Goal: Task Accomplishment & Management: Complete application form

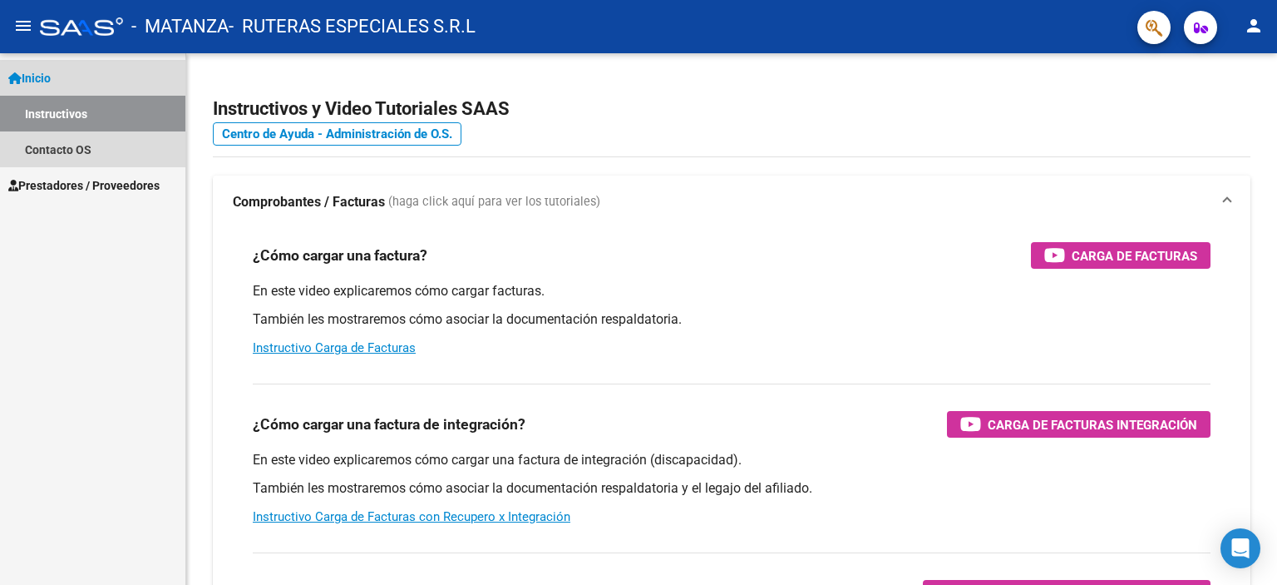
click at [62, 124] on link "Instructivos" at bounding box center [92, 114] width 185 height 36
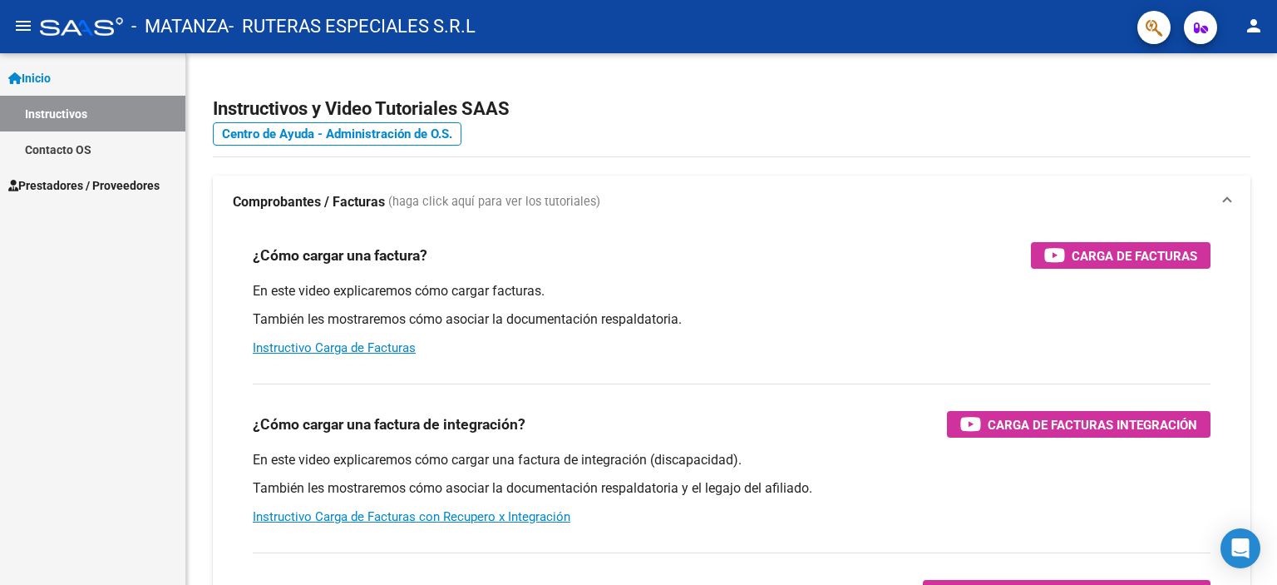
click at [70, 179] on span "Prestadores / Proveedores" at bounding box center [83, 185] width 151 height 18
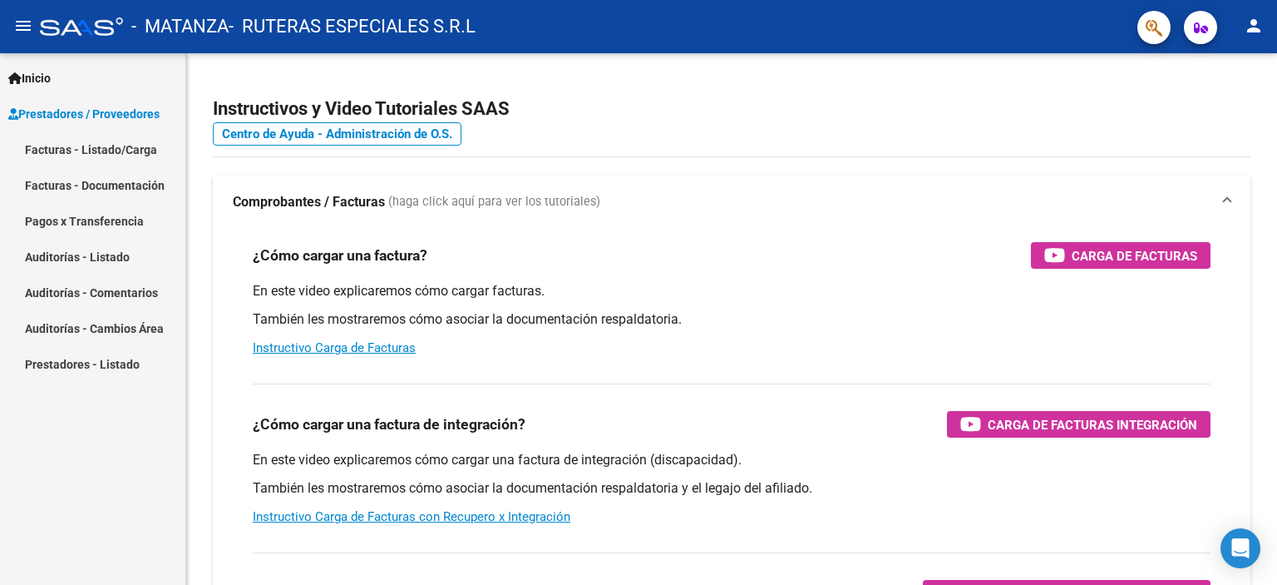
click at [89, 186] on link "Facturas - Documentación" at bounding box center [92, 185] width 185 height 36
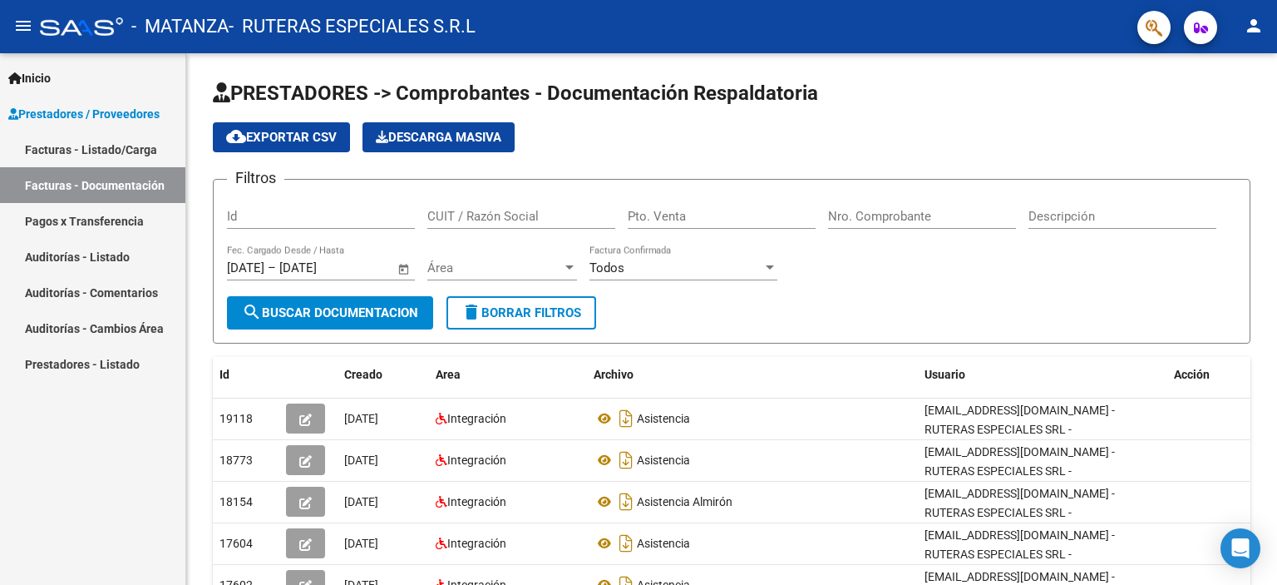
click at [100, 159] on link "Facturas - Listado/Carga" at bounding box center [92, 149] width 185 height 36
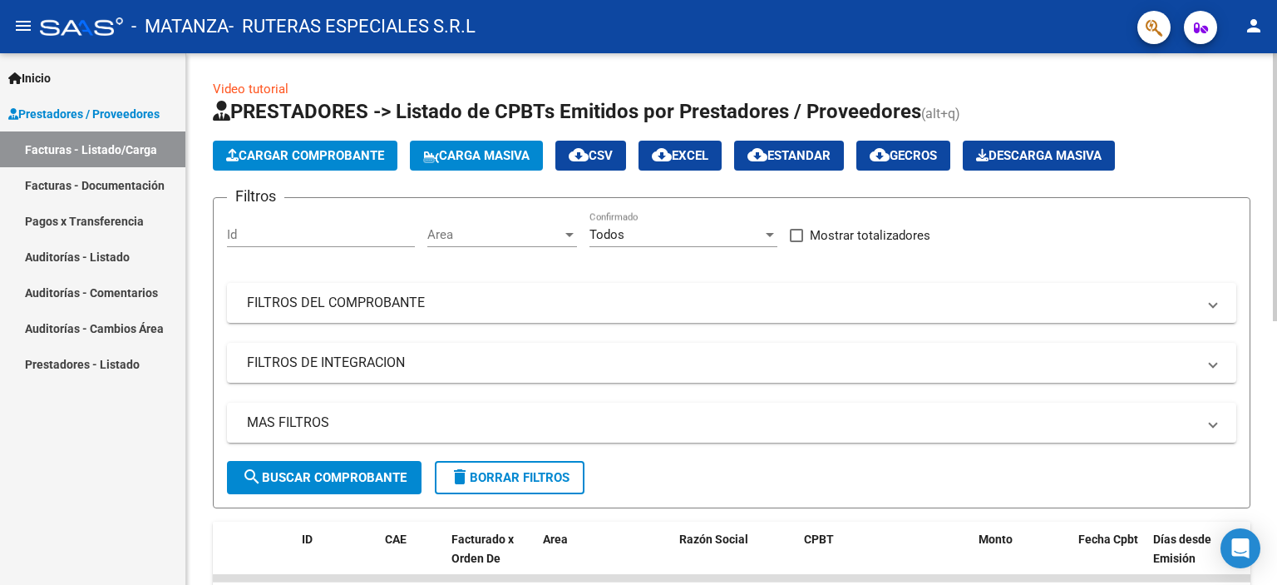
click at [271, 162] on button "Cargar Comprobante" at bounding box center [305, 156] width 185 height 30
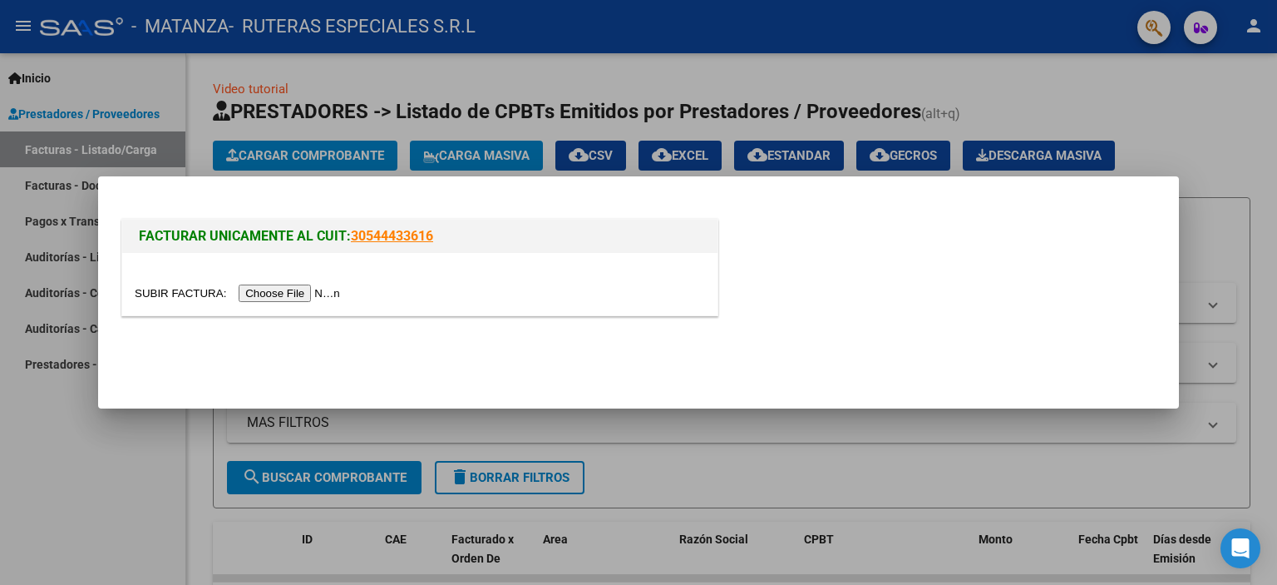
click at [294, 298] on input "file" at bounding box center [240, 292] width 210 height 17
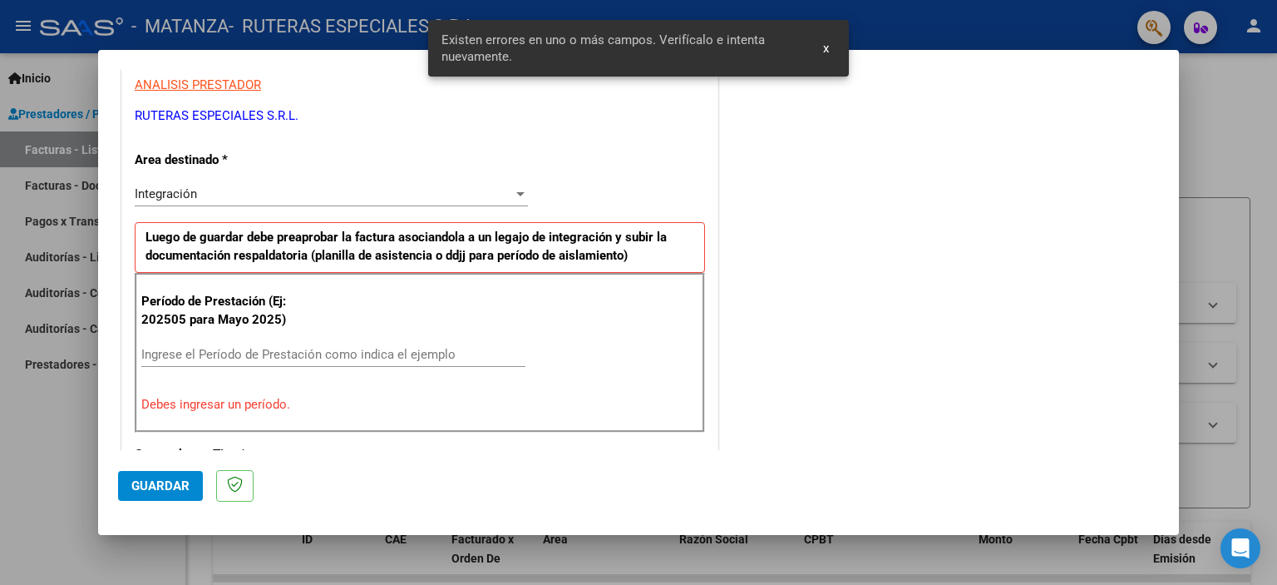
scroll to position [273, 0]
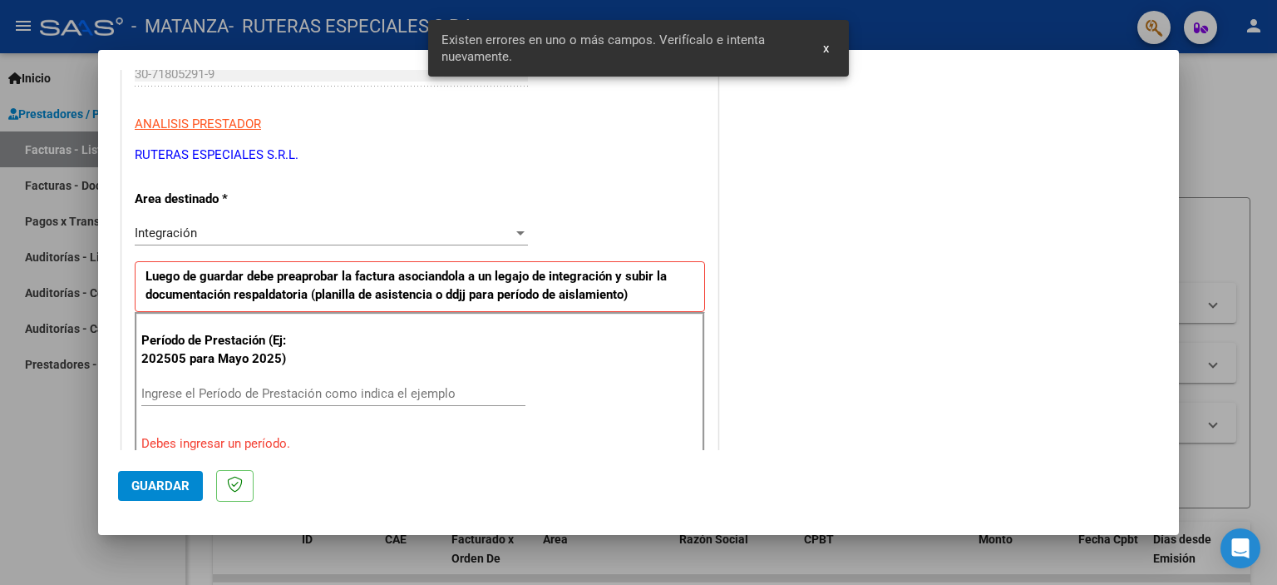
click at [304, 375] on div "Período de Prestación (Ej: 202505 para [DATE]) Ingrese el Período de Prestación…" at bounding box center [420, 392] width 570 height 160
click at [304, 392] on input "Ingrese el Período de Prestación como indica el ejemplo" at bounding box center [333, 393] width 384 height 15
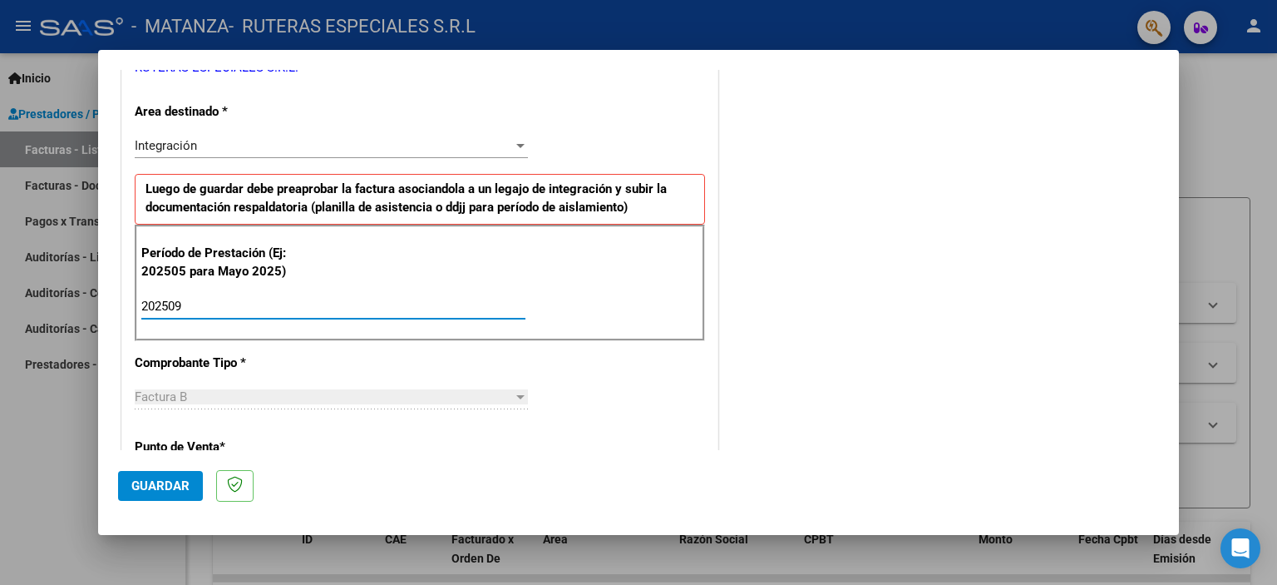
scroll to position [439, 0]
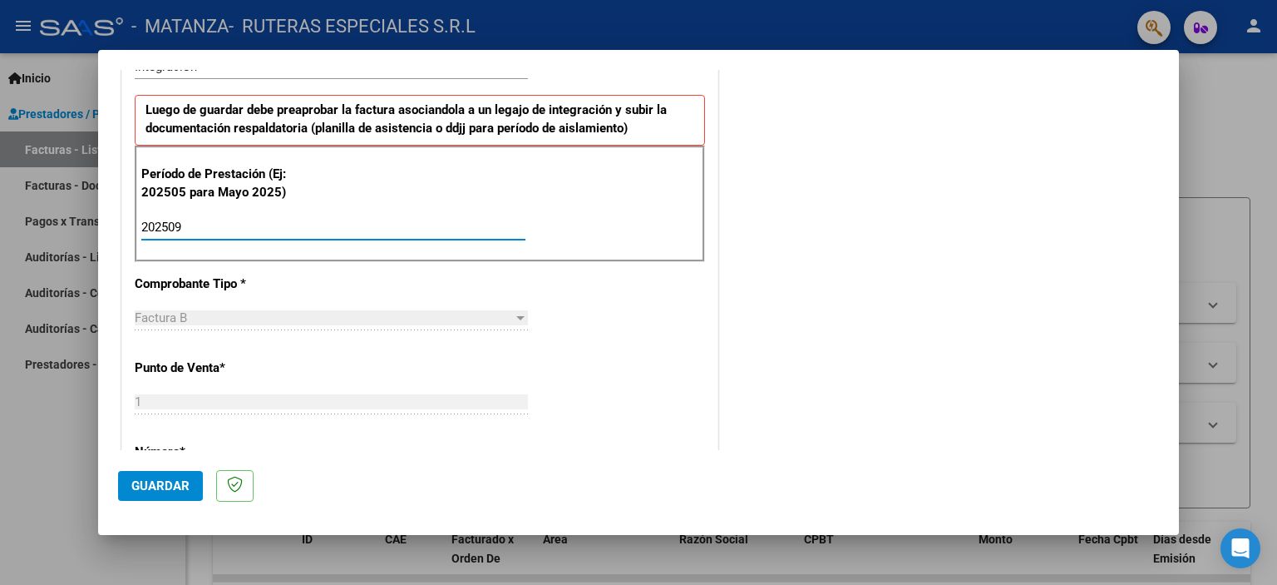
type input "202509"
drag, startPoint x: 263, startPoint y: 343, endPoint x: 260, endPoint y: 318, distance: 25.1
click at [263, 343] on div "CUIT * 30-71805291-9 Ingresar CUIT ANALISIS PRESTADOR RUTERAS ESPECIALES S.R.L.…" at bounding box center [419, 464] width 595 height 1251
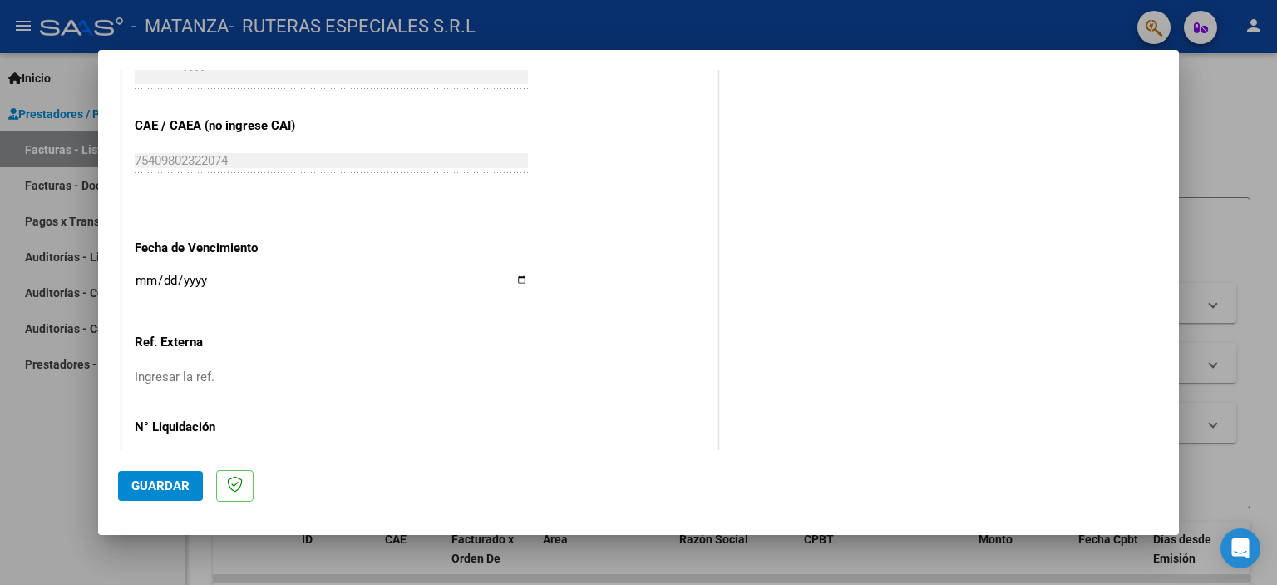
scroll to position [1081, 0]
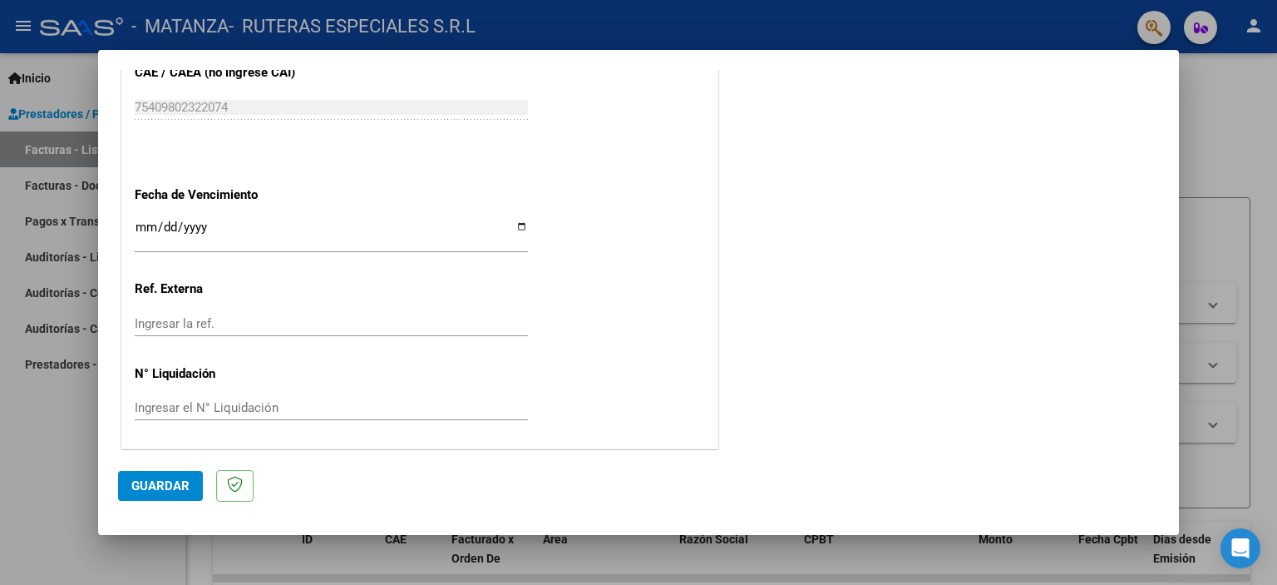
click at [269, 405] on input "Ingresar el N° Liquidación" at bounding box center [331, 407] width 393 height 15
click at [260, 325] on input "Ingresar la ref." at bounding box center [331, 323] width 393 height 15
click at [228, 232] on input "Ingresar la fecha" at bounding box center [331, 233] width 393 height 27
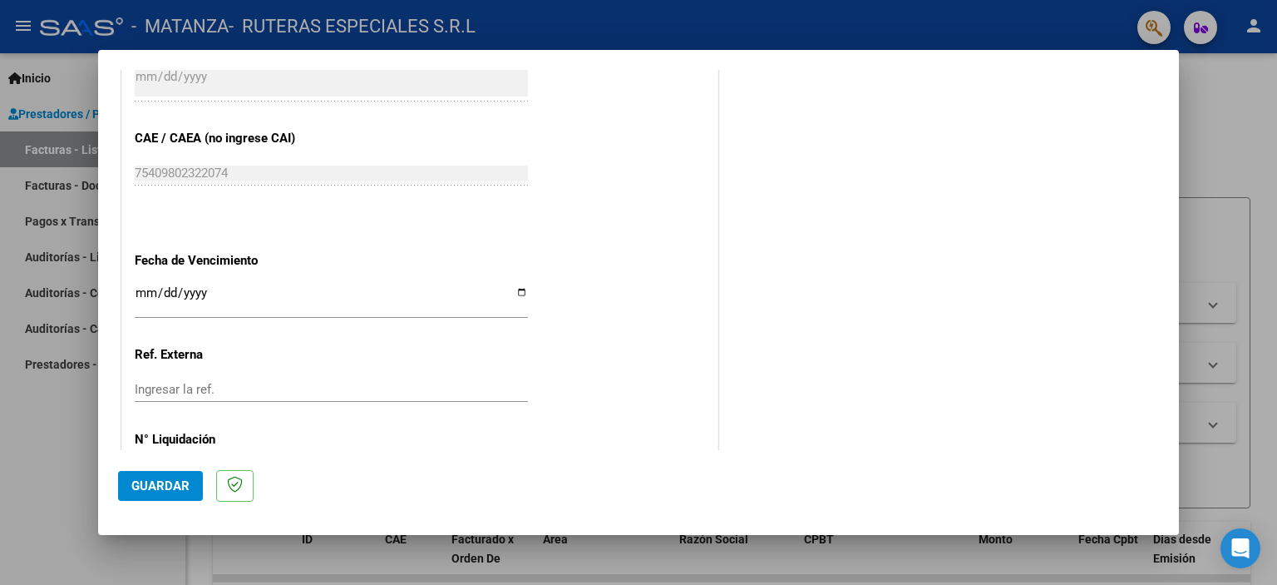
scroll to position [998, 0]
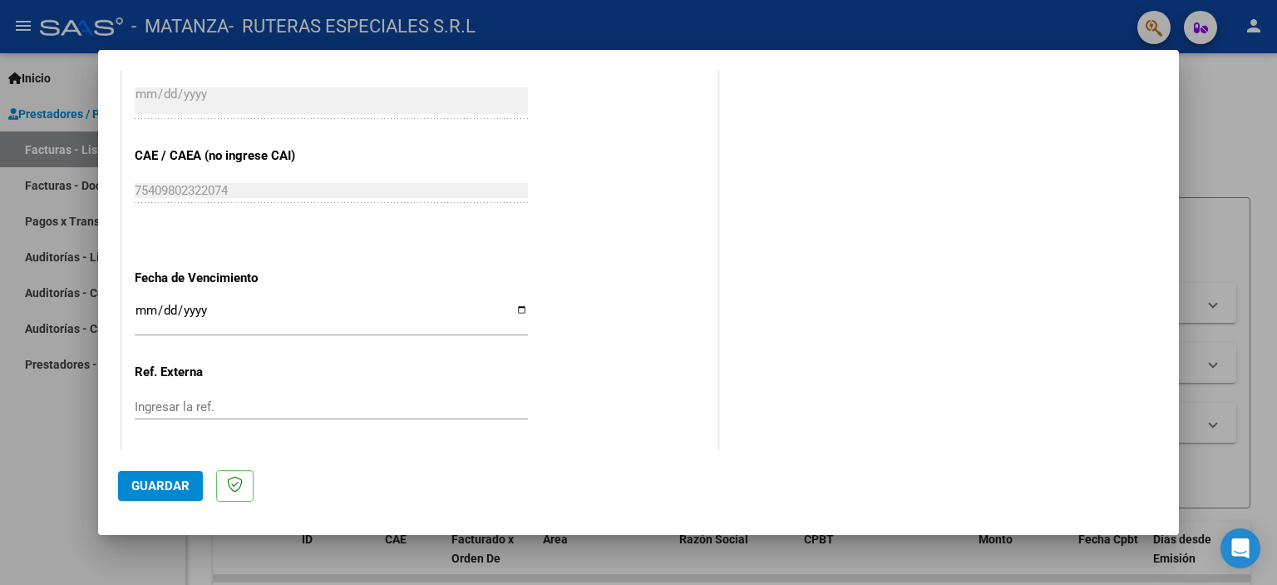
click at [184, 299] on div "Ingresar la fecha" at bounding box center [331, 317] width 393 height 36
click at [516, 311] on input "Ingresar la fecha" at bounding box center [331, 317] width 393 height 27
type input "[DATE]"
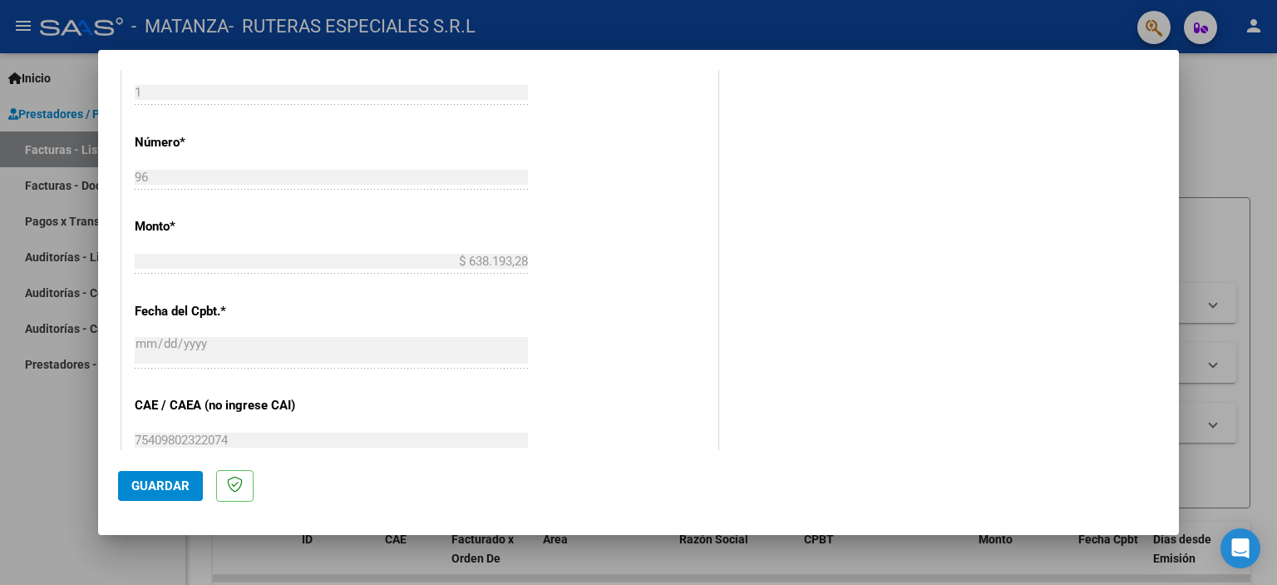
scroll to position [665, 0]
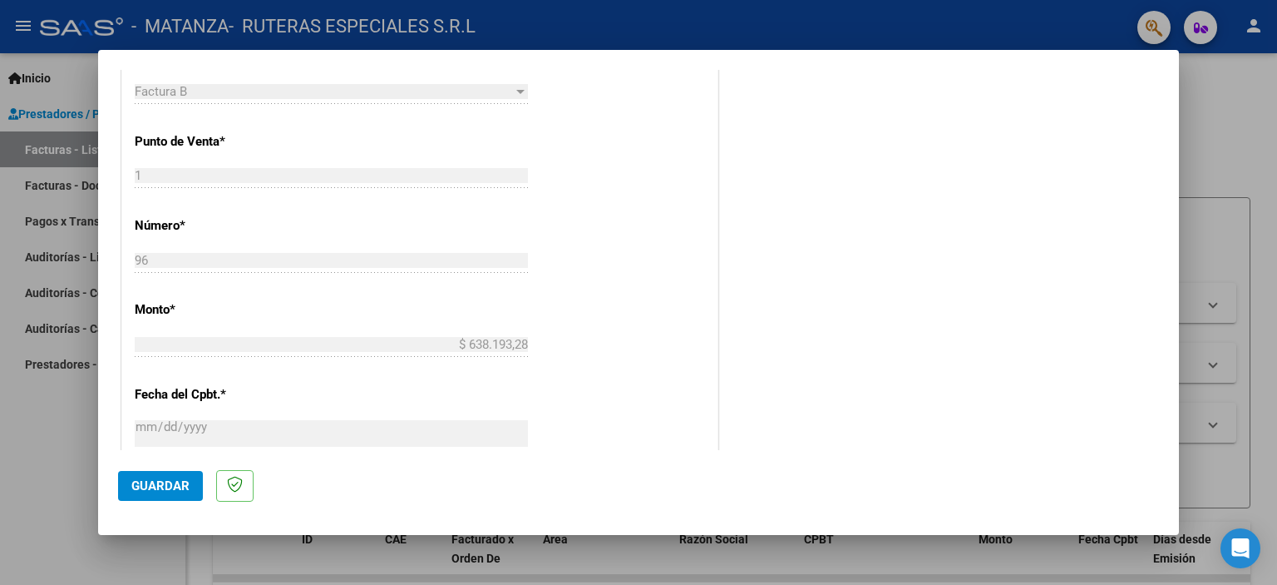
click at [280, 354] on div "$ 638.193,28 Ingresar el monto" at bounding box center [331, 352] width 393 height 41
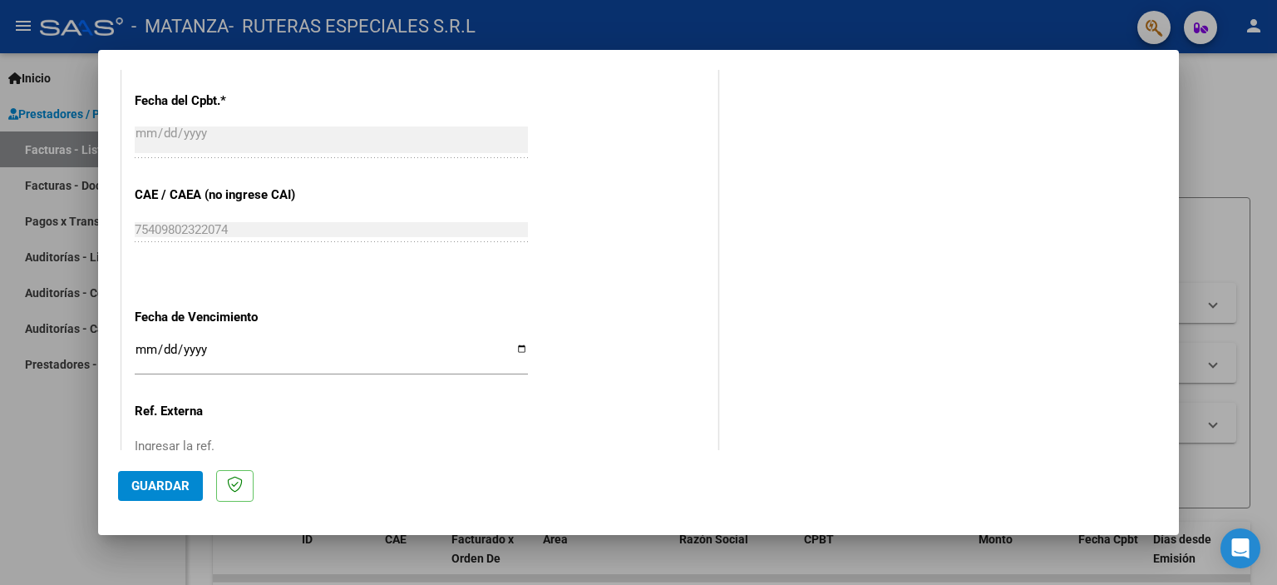
scroll to position [1081, 0]
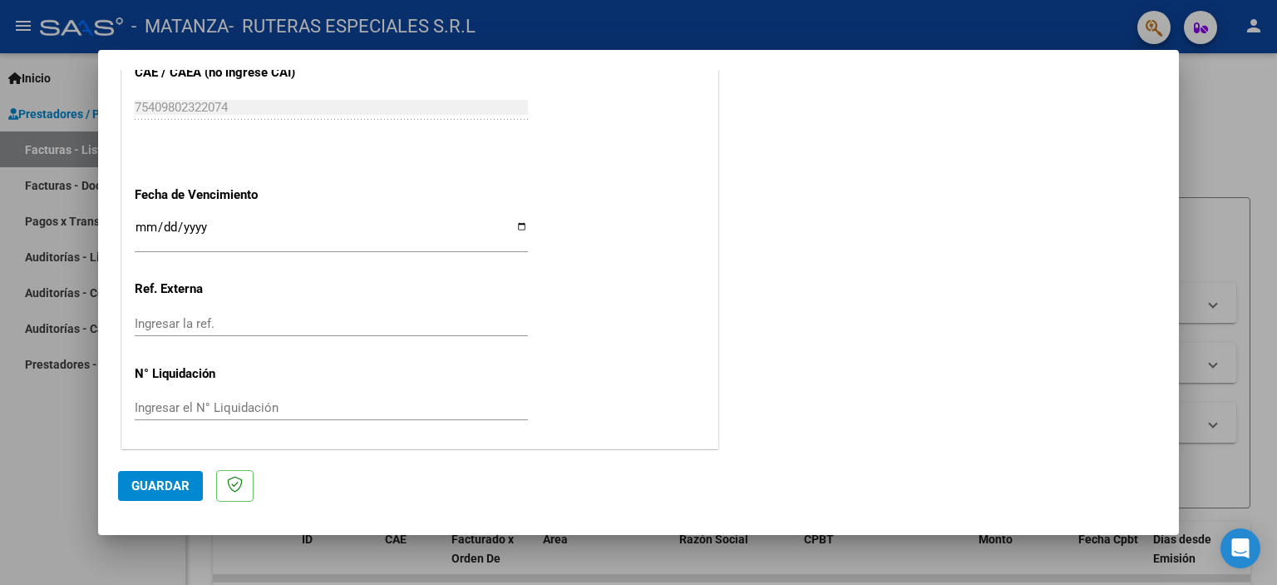
click at [165, 474] on button "Guardar" at bounding box center [160, 486] width 85 height 30
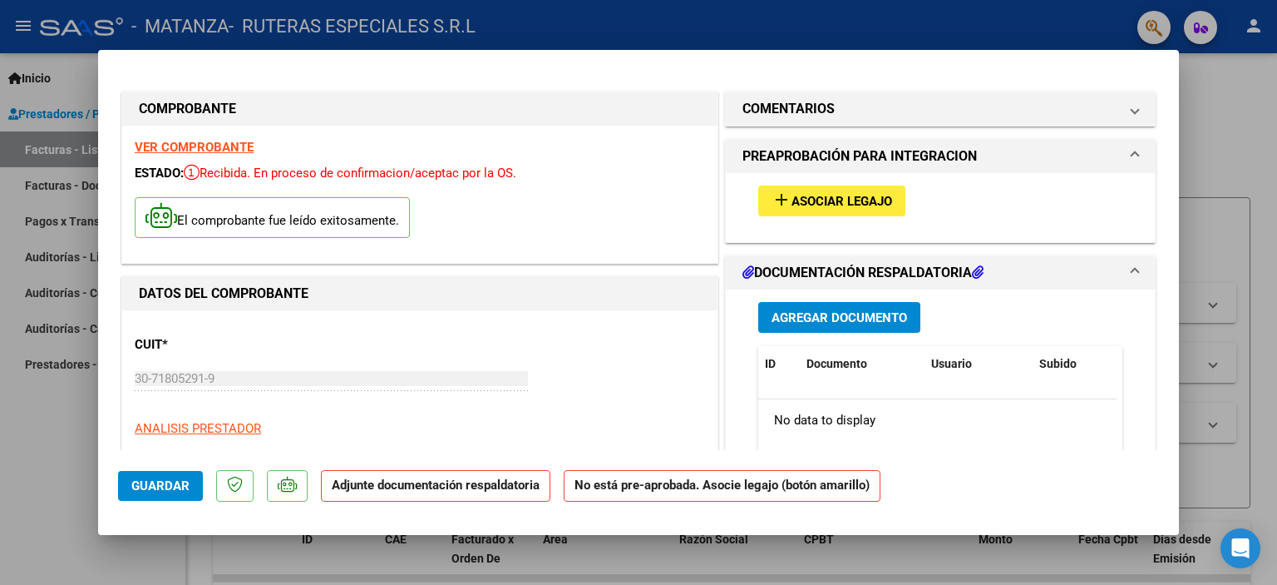
click at [817, 315] on span "Agregar Documento" at bounding box center [840, 317] width 136 height 15
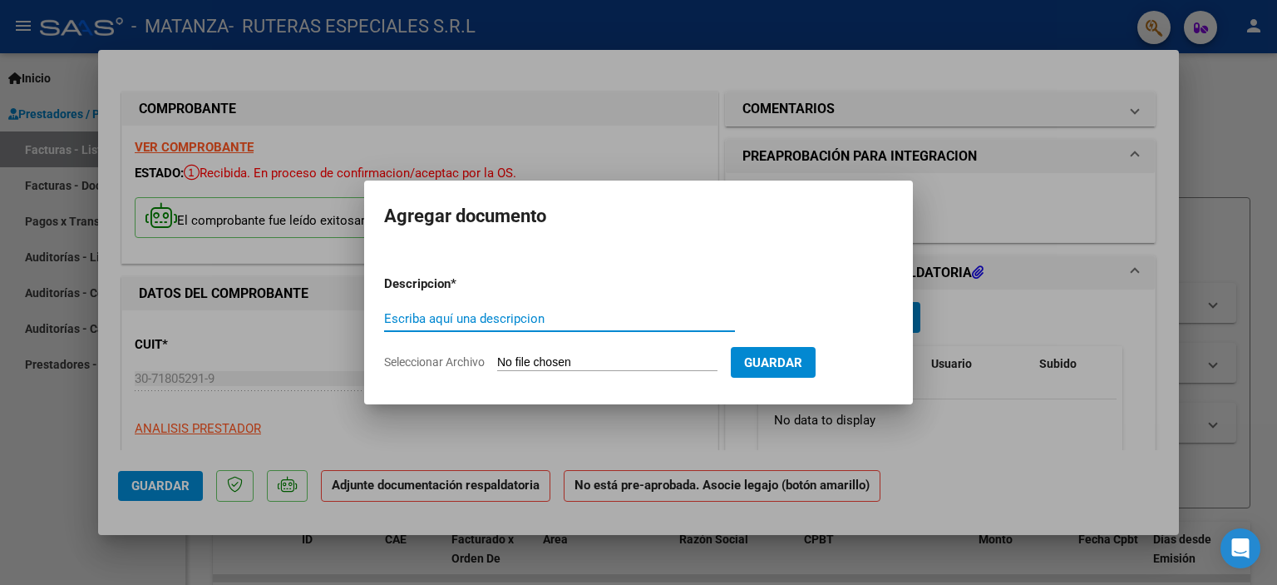
click at [422, 324] on input "Escriba aquí una descripcion" at bounding box center [559, 318] width 351 height 15
type input "f"
click at [524, 366] on input "Seleccionar Archivo" at bounding box center [607, 363] width 220 height 16
type input "C:\fakepath\factura malena sep.pdf"
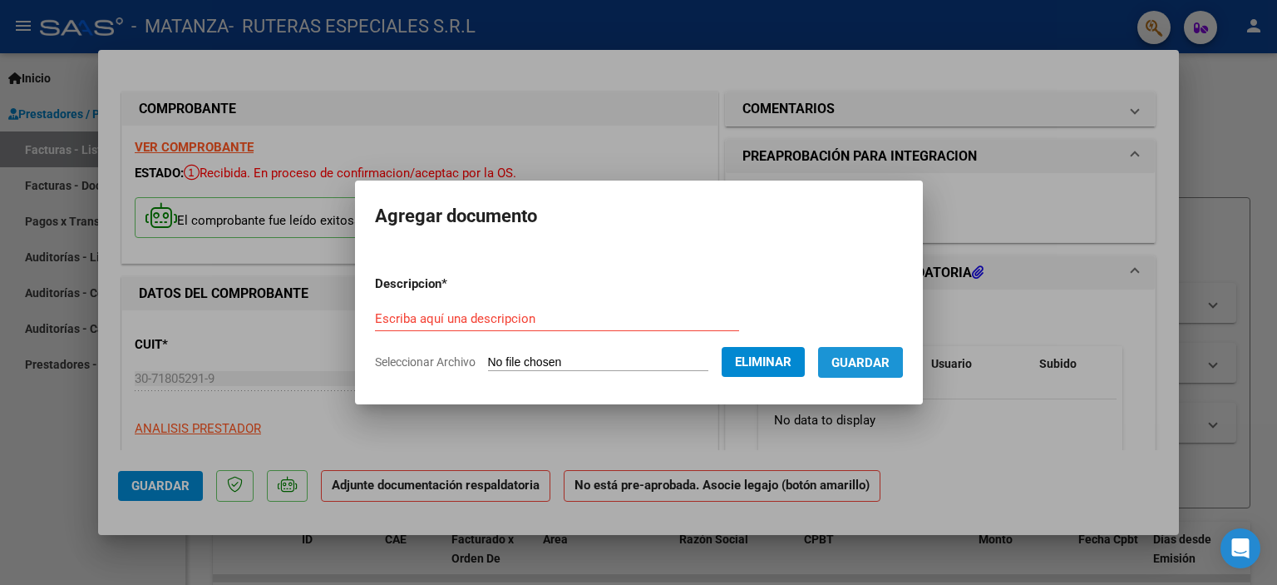
click at [869, 362] on span "Guardar" at bounding box center [861, 362] width 58 height 15
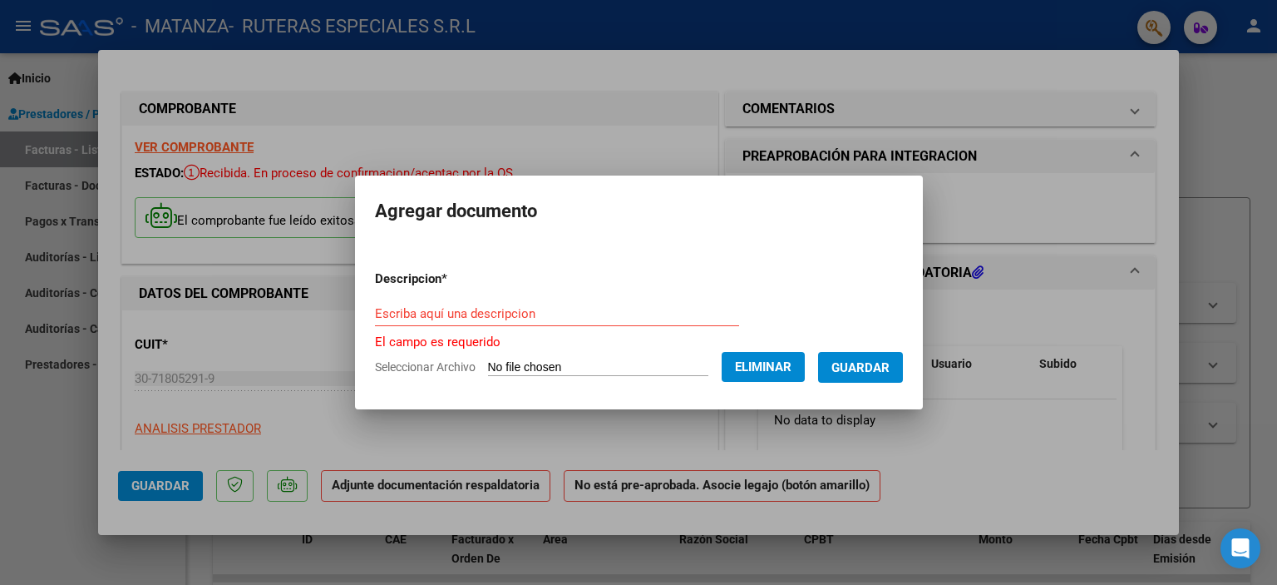
click at [440, 316] on input "Escriba aquí una descripcion" at bounding box center [557, 313] width 364 height 15
click at [536, 325] on div "Escriba aquí una descripcion" at bounding box center [557, 321] width 364 height 41
click at [526, 302] on div "Escriba aquí una descripcion" at bounding box center [557, 313] width 364 height 25
click at [848, 372] on button "Guardar" at bounding box center [860, 367] width 85 height 31
drag, startPoint x: 583, startPoint y: 305, endPoint x: 562, endPoint y: 320, distance: 25.6
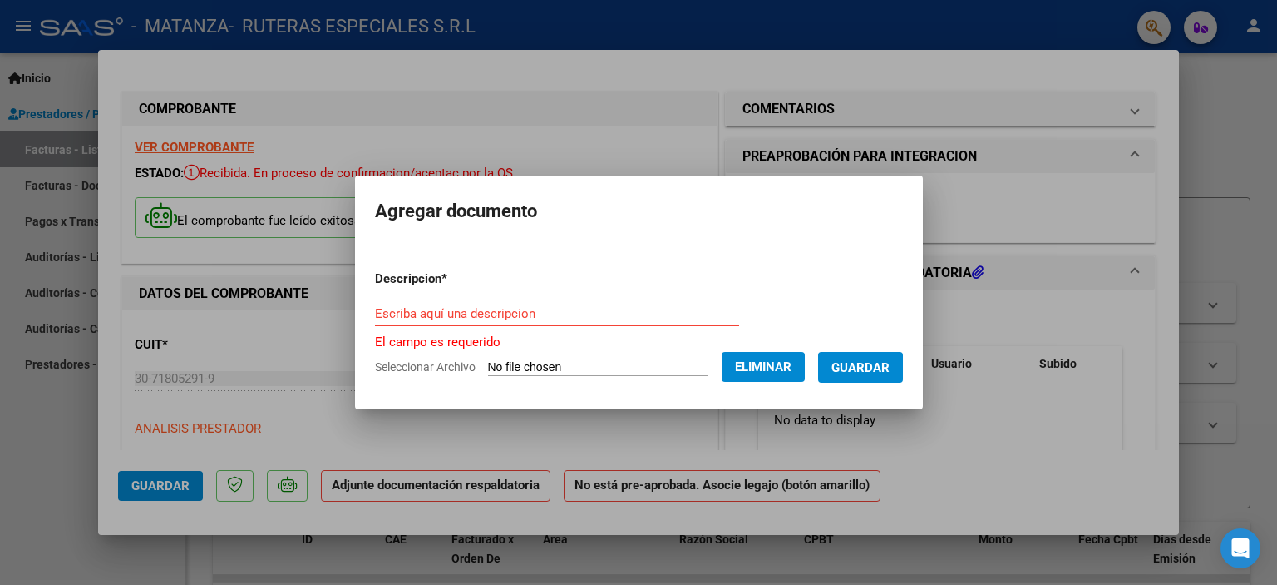
click at [583, 306] on input "Escriba aquí una descripcion" at bounding box center [557, 313] width 364 height 15
click at [488, 312] on input "Escriba aquí una descripcion" at bounding box center [557, 313] width 364 height 15
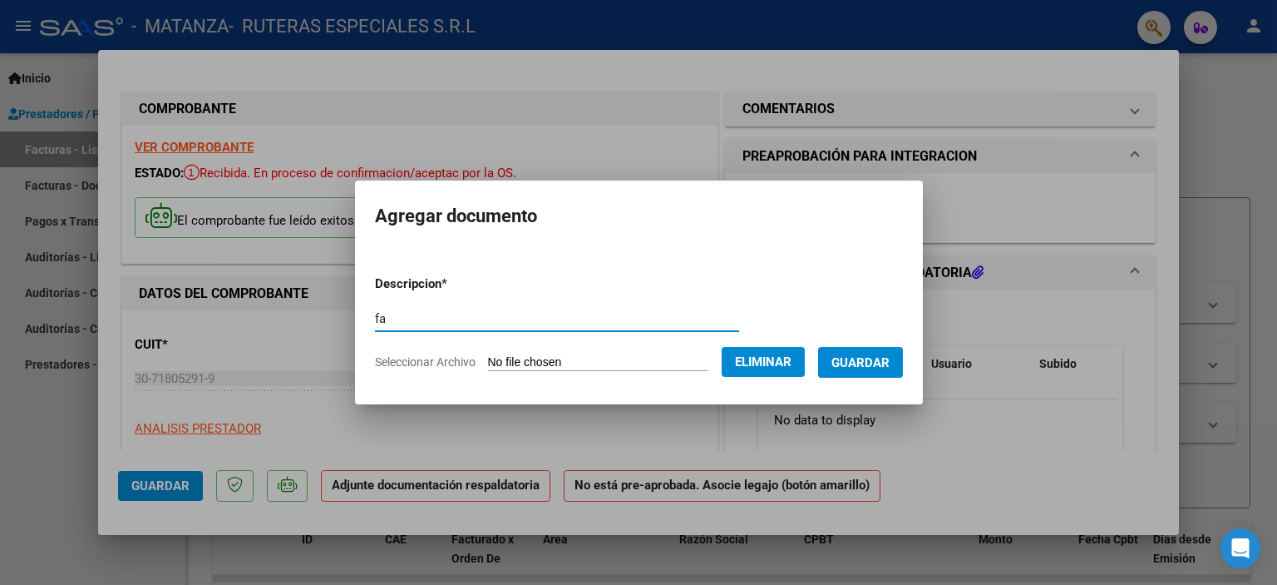
type input "f"
type input "asistencia"
click at [878, 368] on span "Guardar" at bounding box center [861, 362] width 58 height 15
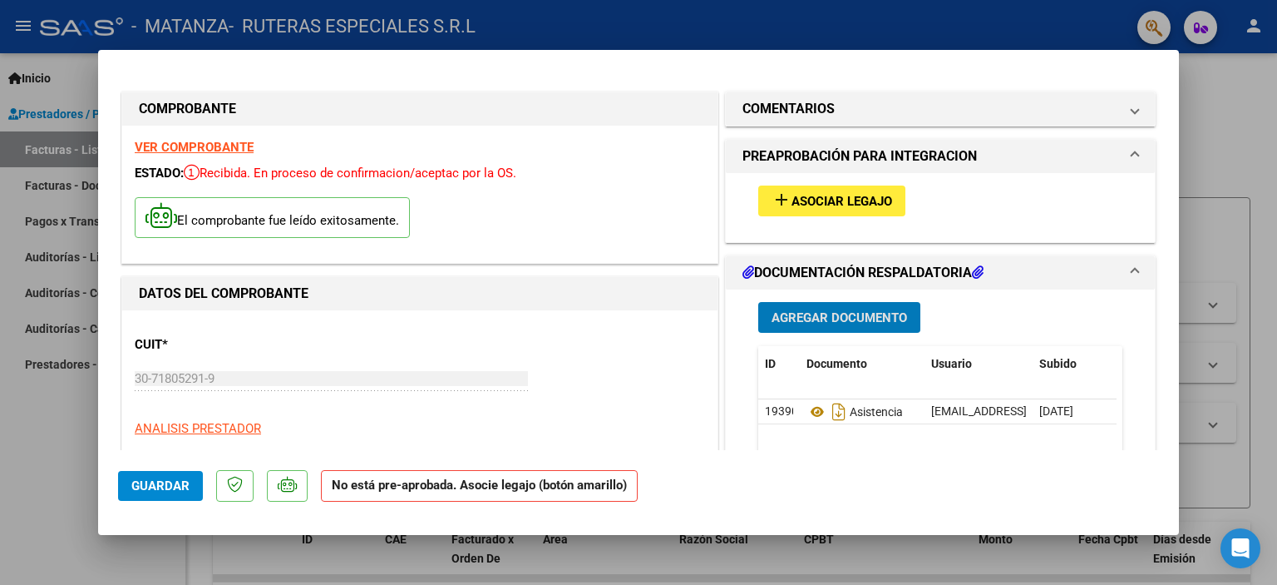
click at [175, 486] on span "Guardar" at bounding box center [160, 485] width 58 height 15
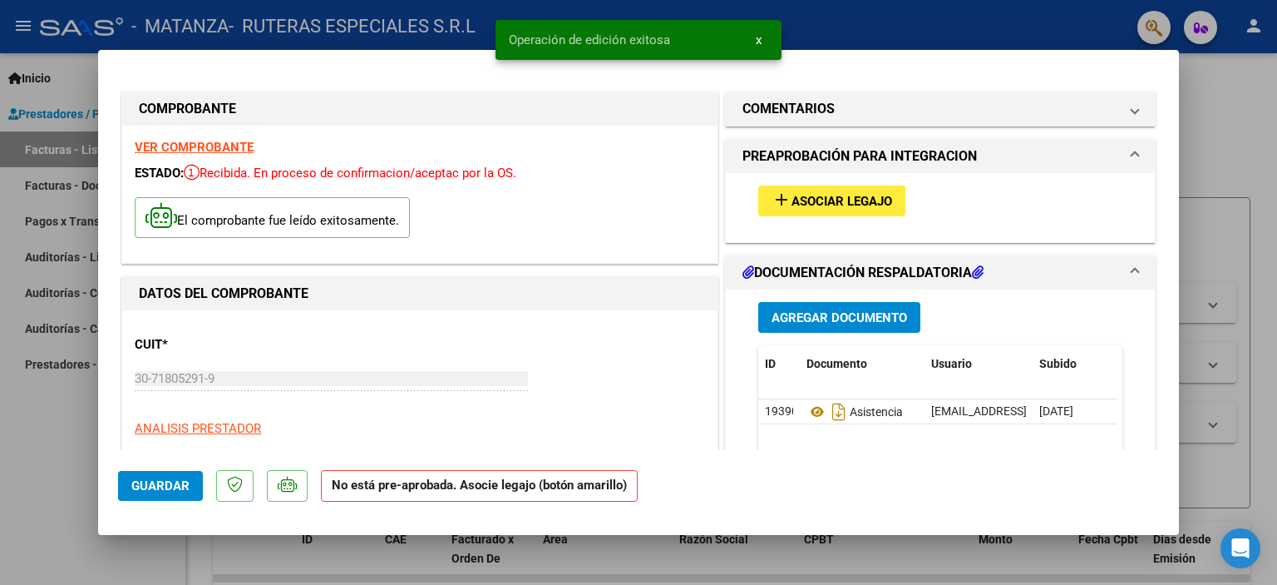
click at [163, 480] on span "Guardar" at bounding box center [160, 485] width 58 height 15
drag, startPoint x: 532, startPoint y: 37, endPoint x: 736, endPoint y: 46, distance: 203.9
click at [736, 46] on simple-snack-bar "Operación de edición exitosa x" at bounding box center [638, 40] width 259 height 17
click at [696, 42] on simple-snack-bar "Operación de edición exitosa x" at bounding box center [638, 40] width 259 height 17
drag, startPoint x: 684, startPoint y: 39, endPoint x: 581, endPoint y: 41, distance: 103.1
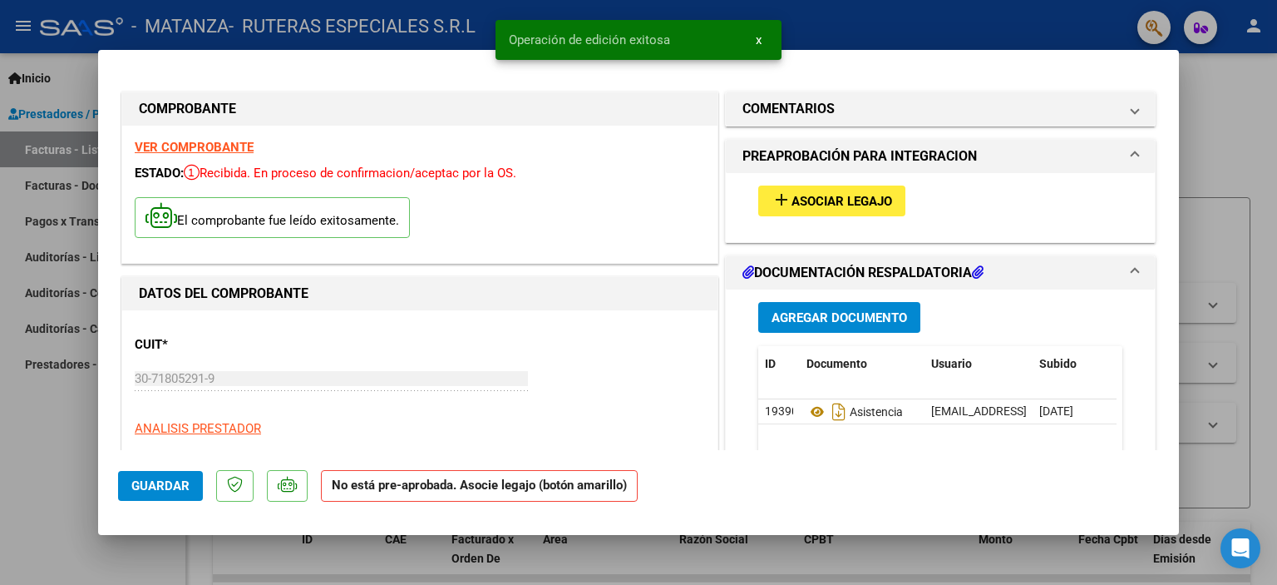
click at [581, 41] on simple-snack-bar "Operación de edición exitosa x" at bounding box center [638, 40] width 259 height 17
drag, startPoint x: 758, startPoint y: 42, endPoint x: 991, endPoint y: 19, distance: 233.9
click at [759, 42] on span "x" at bounding box center [759, 39] width 6 height 15
